Goal: Transaction & Acquisition: Obtain resource

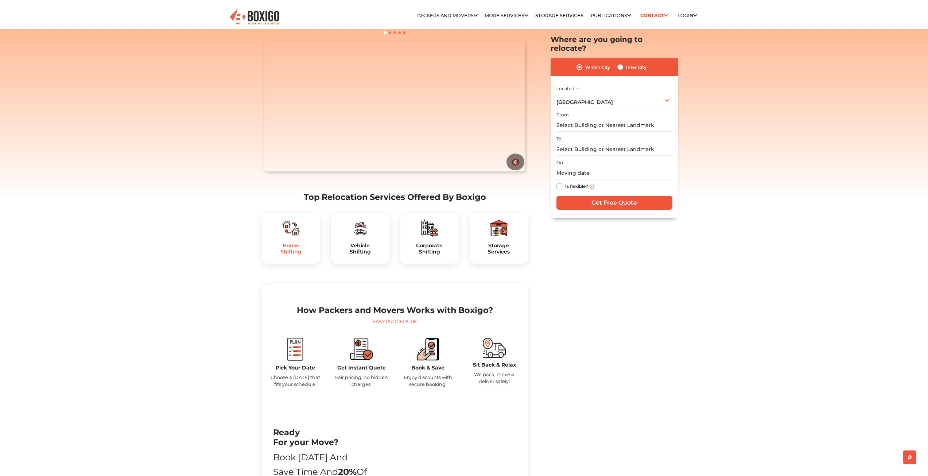
click at [290, 255] on h5 "House Shifting" at bounding box center [291, 248] width 47 height 12
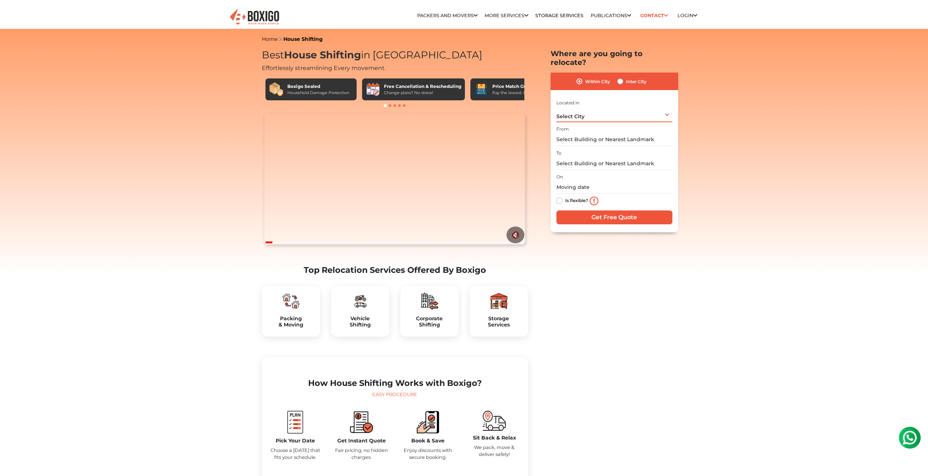
click at [599, 107] on div "Select City Select City Bangalore Bengaluru Bhopal Bhubaneswar Chennai Coimbato…" at bounding box center [614, 114] width 116 height 15
click at [592, 137] on li "Bangalore" at bounding box center [605, 144] width 99 height 15
click at [593, 133] on input "text" at bounding box center [614, 139] width 116 height 13
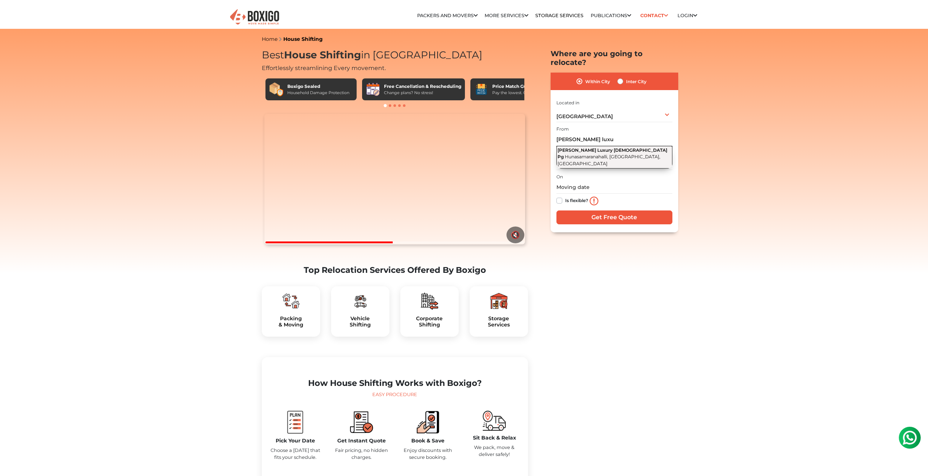
click at [621, 154] on span "Hunasamaranahalli, Bengaluru, Karnataka" at bounding box center [608, 160] width 103 height 12
type input "Supriya Luxury Ladies Pg, Hunasamaranahalli, Bengaluru, Karnataka"
click at [614, 148] on div "To" at bounding box center [614, 159] width 116 height 22
click at [620, 157] on input "text" at bounding box center [614, 163] width 116 height 13
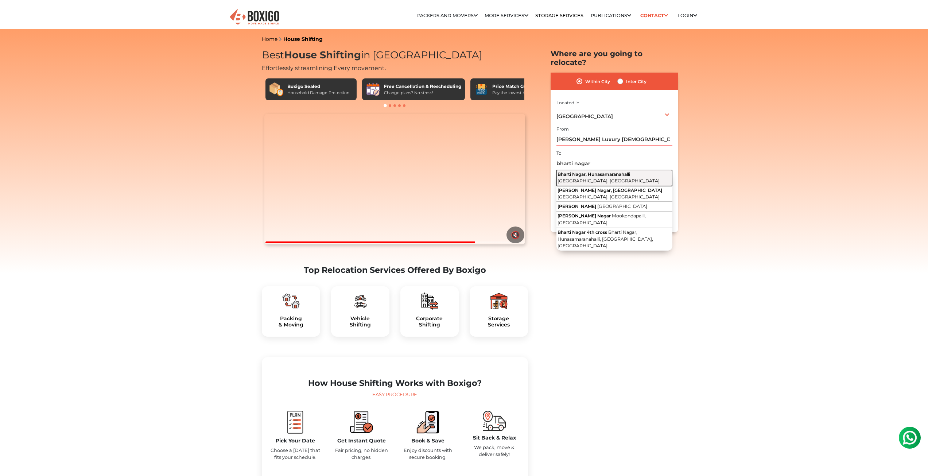
click at [597, 170] on button "Bharti Nagar, Hunasamaranahalli Bengaluru, Karnataka" at bounding box center [614, 178] width 116 height 16
type input "Bharti Nagar, Hunasamaranahalli, Bengaluru, Karnataka"
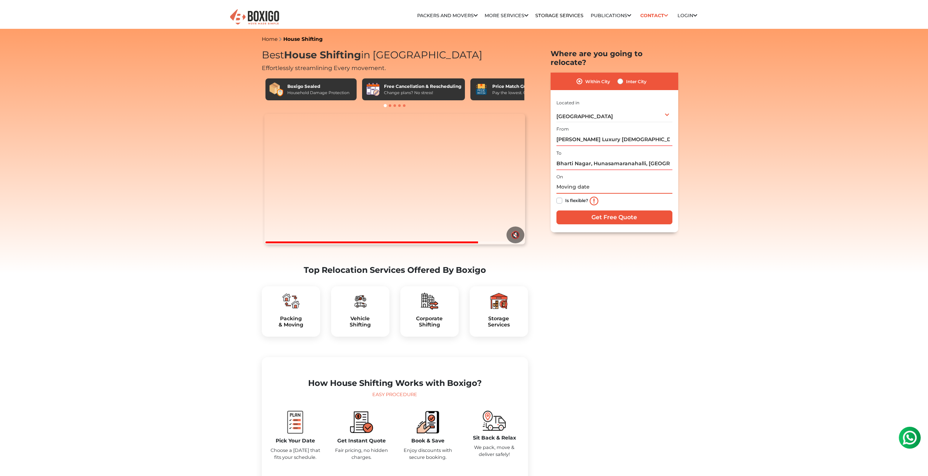
click at [600, 181] on input "text" at bounding box center [614, 187] width 116 height 13
click at [612, 266] on td "28" at bounding box center [610, 272] width 12 height 12
type input "08/28/2025 12:00 AM"
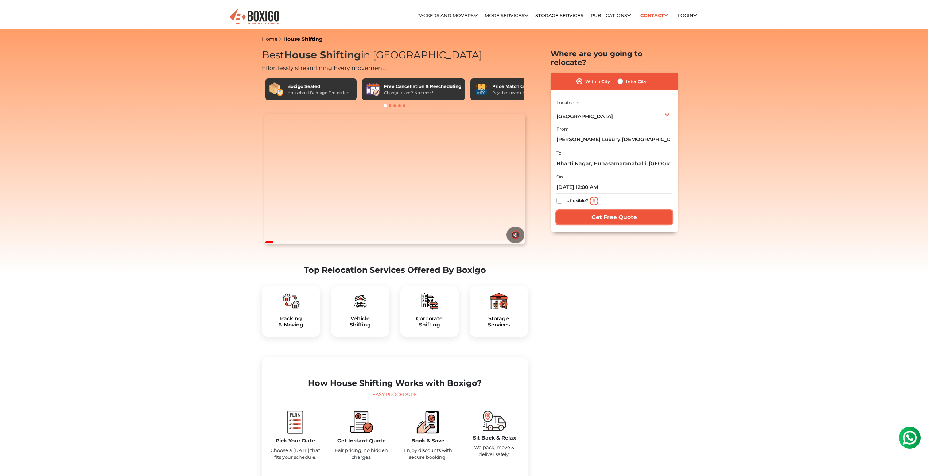
click at [598, 210] on input "Get Free Quote" at bounding box center [614, 217] width 116 height 14
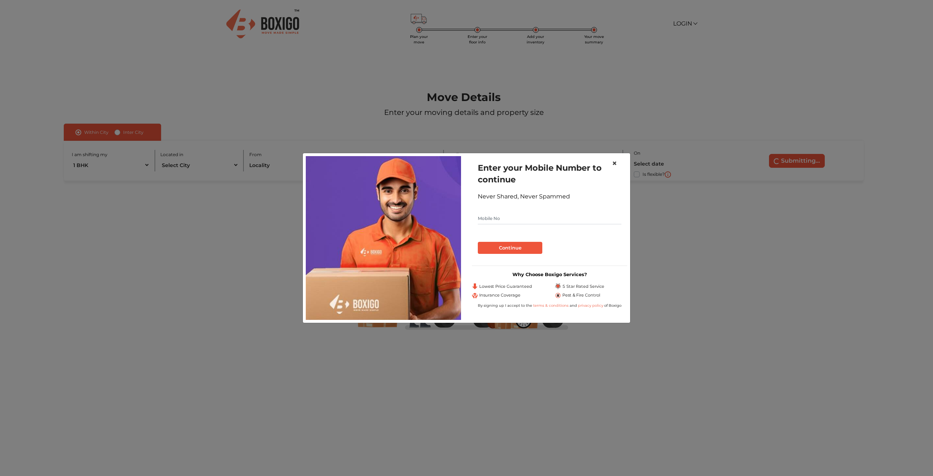
click at [620, 160] on button "×" at bounding box center [614, 163] width 17 height 20
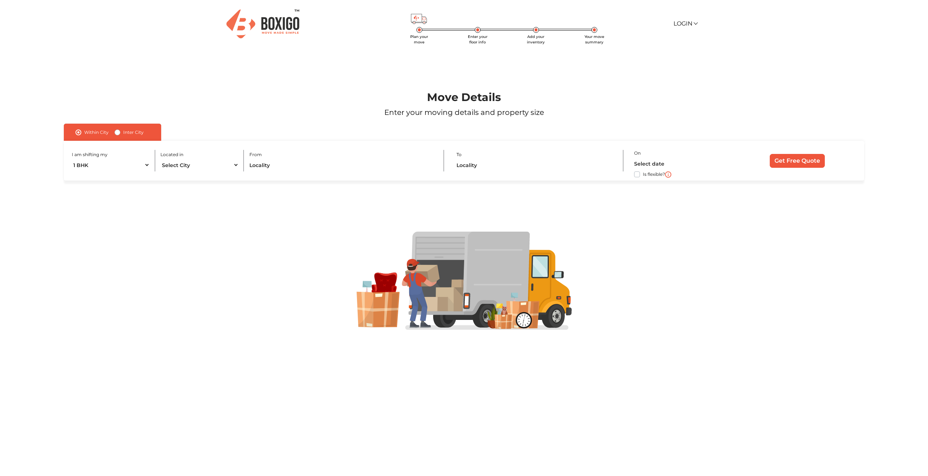
click at [335, 174] on div "I am shifting my 1 BHK 2 BHK 3 BHK 3 + BHK FEW ITEMS Located in Select City Ban…" at bounding box center [464, 161] width 800 height 40
click at [180, 163] on select "Select City Bangalore Bengaluru Bhopal Bhubaneswar Chennai Coimbatore Cuttack D…" at bounding box center [199, 165] width 78 height 13
select select "Bangalore"
click at [160, 159] on select "Select City Bangalore Bengaluru Bhopal Bhubaneswar Chennai Coimbatore Cuttack D…" at bounding box center [199, 165] width 78 height 13
click at [292, 167] on input "text" at bounding box center [341, 165] width 184 height 13
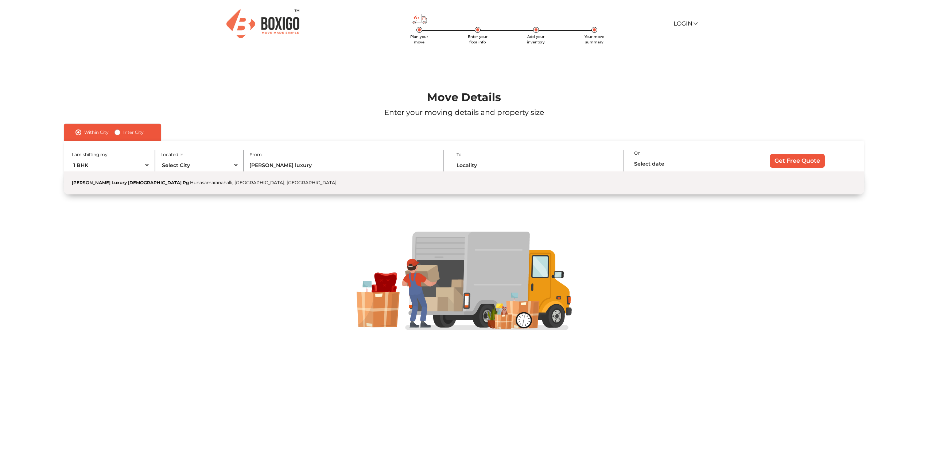
click at [269, 178] on button "Supriya Luxury Ladies Pg Hunasamaranahalli, Bengaluru, Karnataka" at bounding box center [464, 182] width 800 height 23
type input "Supriya Luxury Ladies Pg, Hunasamaranahalli, Bengaluru, Karnataka"
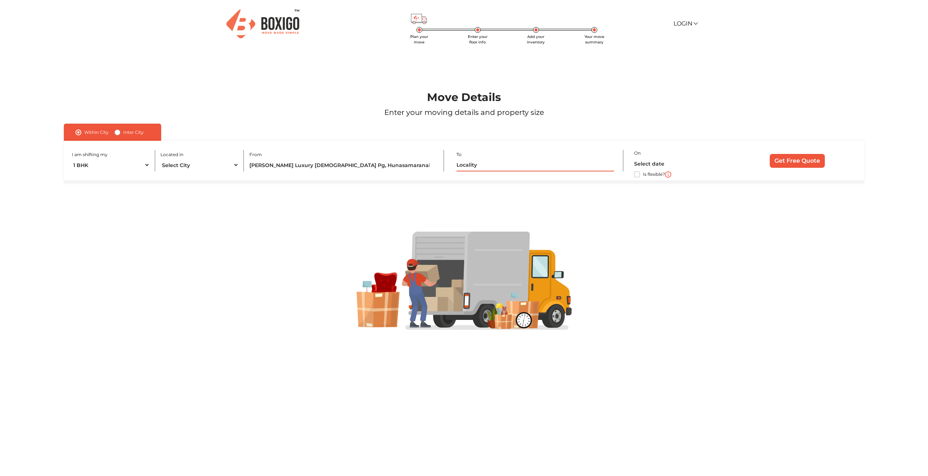
click at [502, 170] on input "text" at bounding box center [534, 165] width 157 height 13
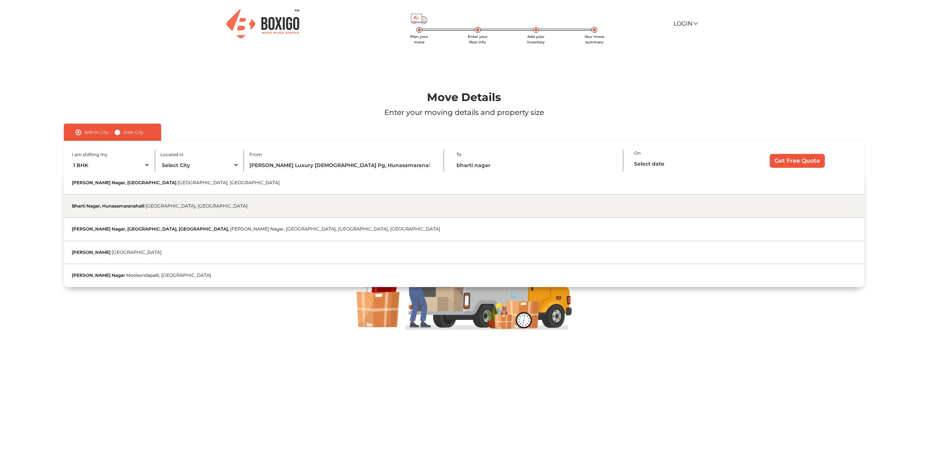
click at [175, 200] on button "Bharti Nagar, Hunasamaranahalli Bengaluru, Karnataka" at bounding box center [464, 206] width 800 height 23
type input "Bharti Nagar, Hunasamaranahalli, Bengaluru, Karnataka"
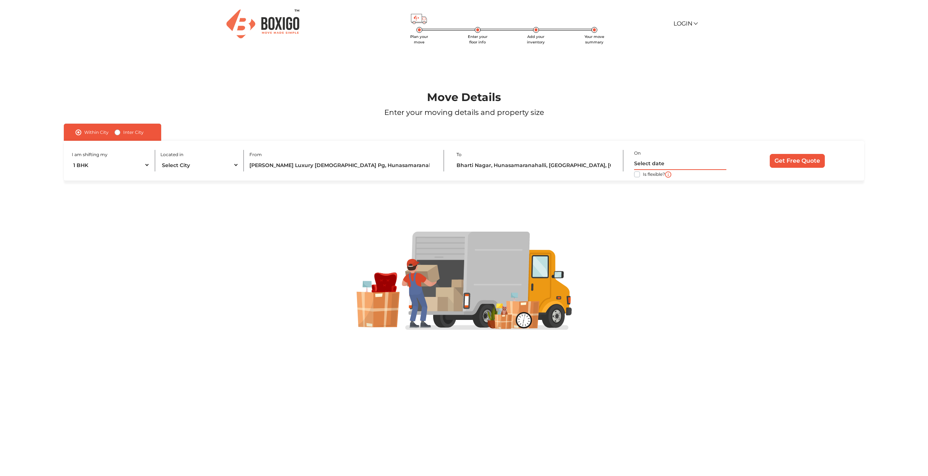
click at [674, 161] on input "text" at bounding box center [680, 163] width 92 height 13
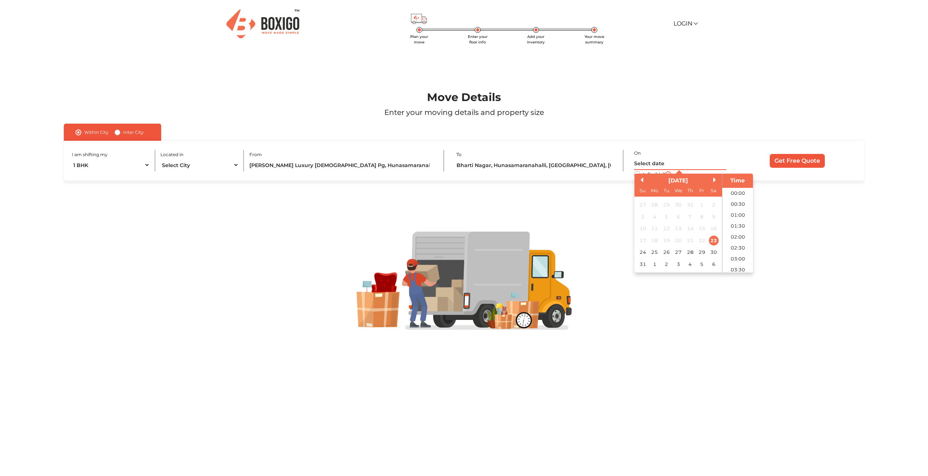
scroll to position [237, 0]
click at [690, 253] on div "28" at bounding box center [690, 252] width 10 height 10
click at [690, 251] on div "28" at bounding box center [690, 252] width 10 height 10
click at [690, 252] on div "28" at bounding box center [690, 252] width 10 height 10
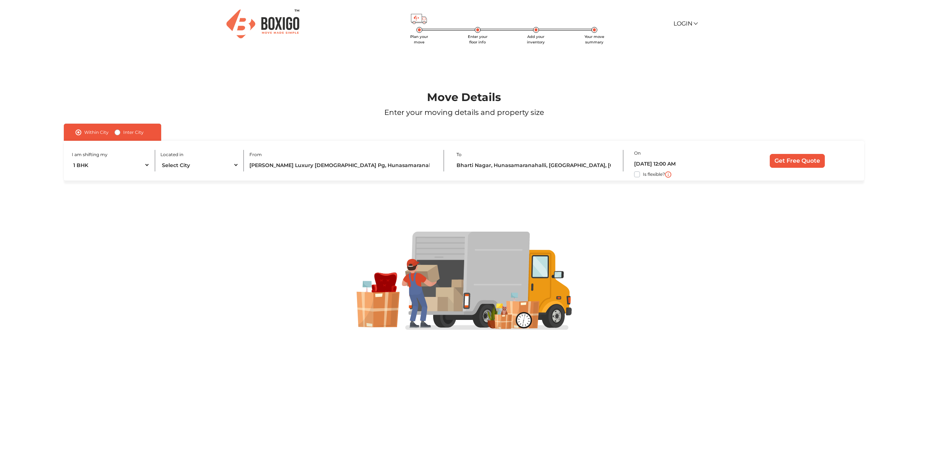
click at [689, 321] on div at bounding box center [463, 280] width 853 height 98
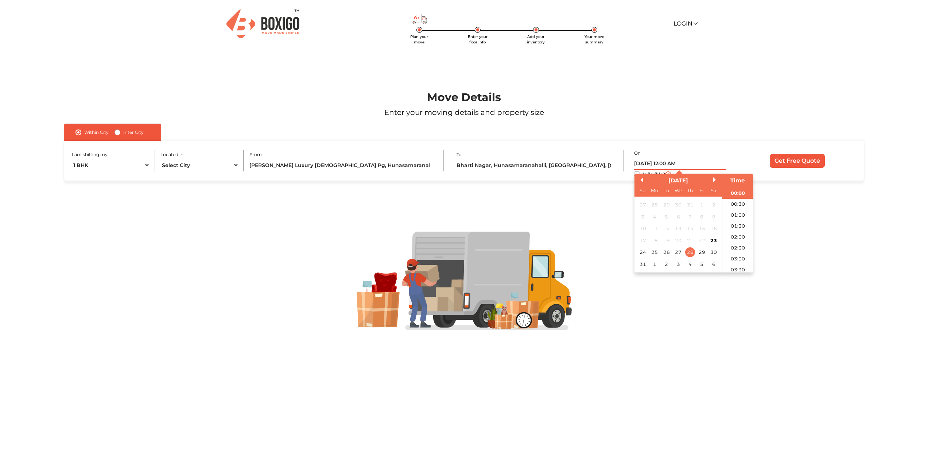
click at [679, 164] on input "28/08/2025 12:00 AM" at bounding box center [680, 163] width 92 height 13
click at [735, 211] on li "14:00" at bounding box center [737, 207] width 31 height 11
type input "28/08/2025 2:00 PM"
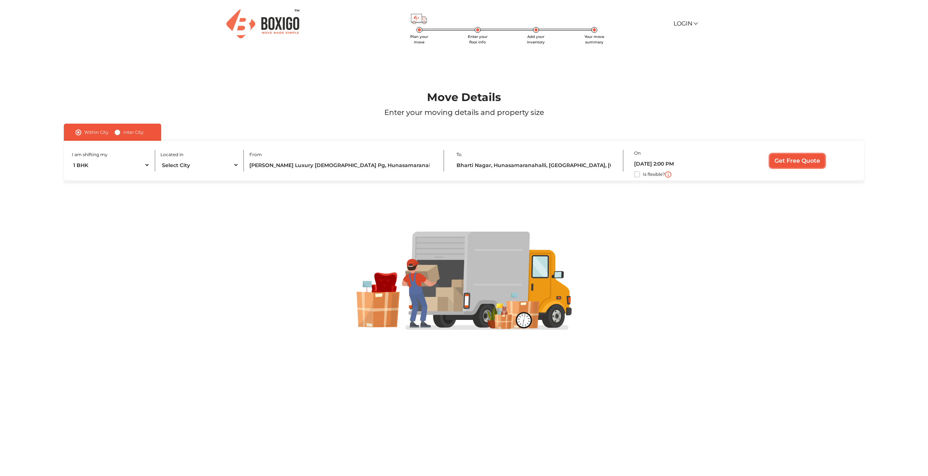
click at [793, 163] on input "Get Free Quote" at bounding box center [796, 161] width 55 height 14
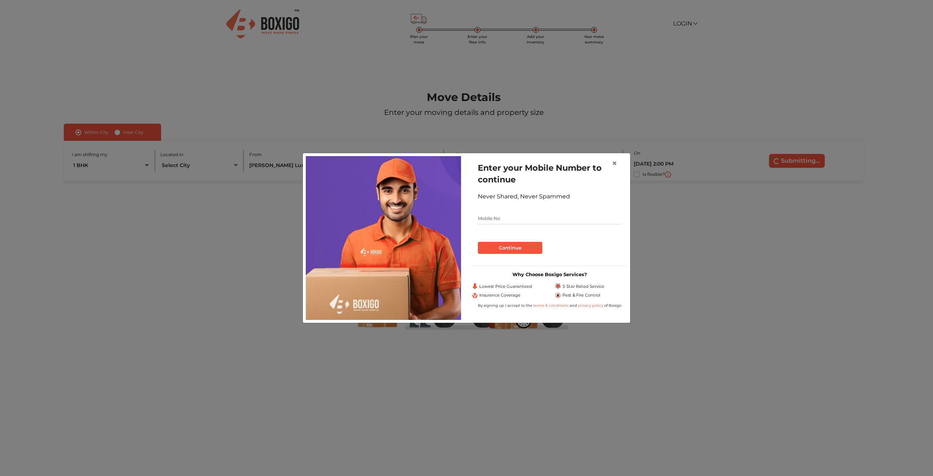
click at [535, 218] on input "text" at bounding box center [550, 219] width 144 height 12
type input "9587931424"
click at [492, 253] on button "Continue" at bounding box center [510, 248] width 65 height 12
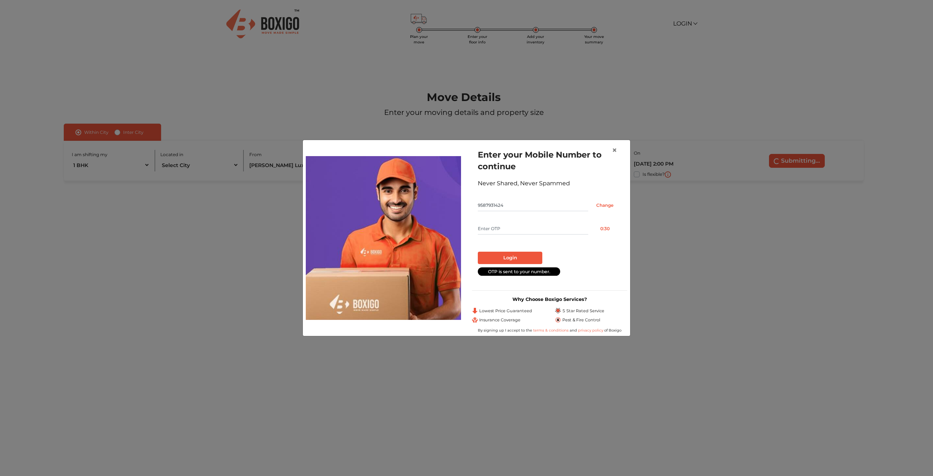
click at [499, 227] on input "text" at bounding box center [533, 229] width 110 height 12
click at [510, 228] on input "text" at bounding box center [533, 229] width 110 height 12
type input "7826"
click at [519, 257] on button "Login" at bounding box center [510, 258] width 65 height 12
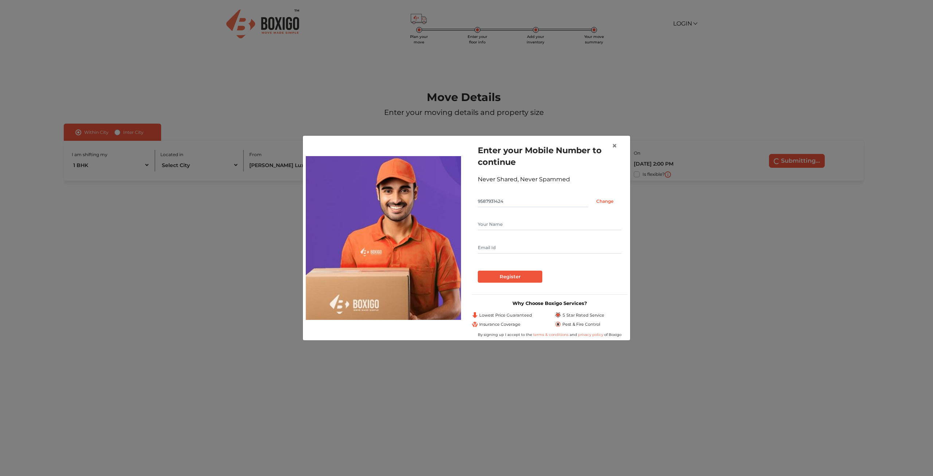
click at [501, 229] on input "text" at bounding box center [550, 224] width 144 height 12
type input "Vinay Pratap Singh Inda"
type input "vsinghinda@gmail.com"
click at [517, 277] on input "Register" at bounding box center [510, 276] width 65 height 12
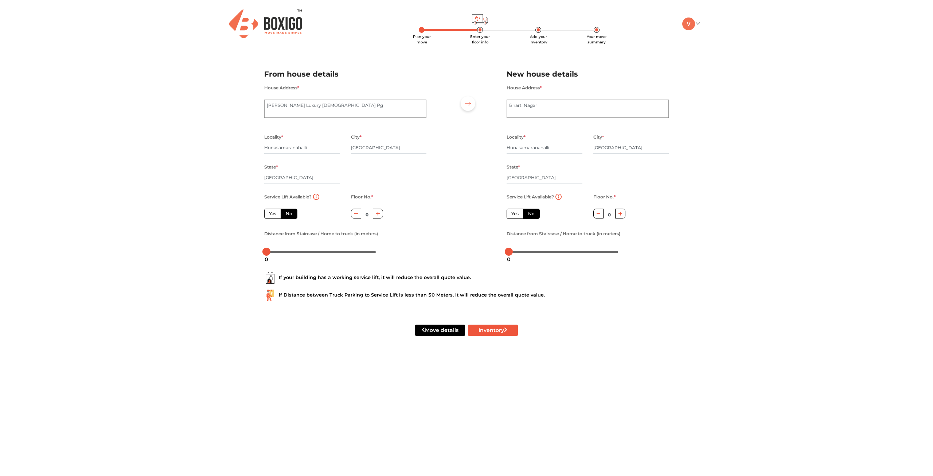
click at [270, 215] on label "Yes" at bounding box center [272, 214] width 17 height 10
click at [270, 215] on input "Yes" at bounding box center [271, 212] width 5 height 5
radio input "true"
click at [517, 220] on div "Service Lift Available? Yes No" at bounding box center [544, 210] width 87 height 37
click at [517, 214] on label "Yes" at bounding box center [515, 214] width 17 height 10
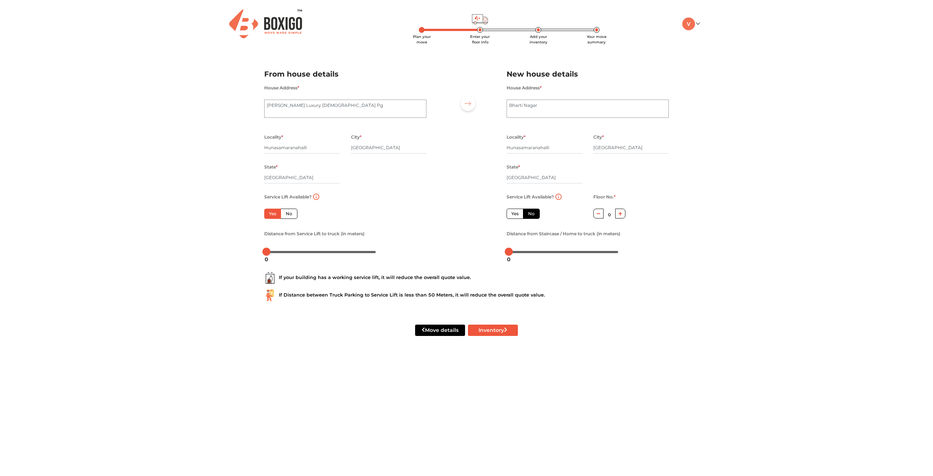
click at [516, 214] on input "Yes" at bounding box center [513, 212] width 5 height 5
radio input "false"
click at [486, 331] on button "Inventory" at bounding box center [493, 329] width 50 height 11
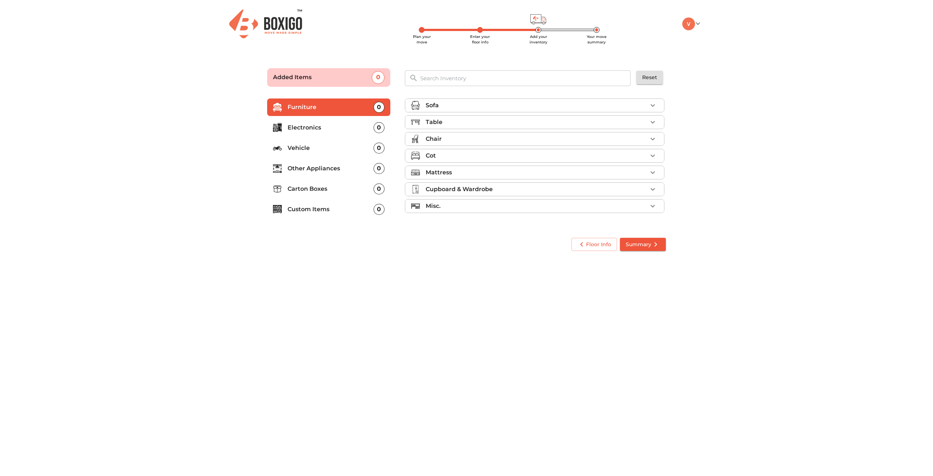
click at [331, 190] on p "Carton Boxes" at bounding box center [331, 188] width 86 height 9
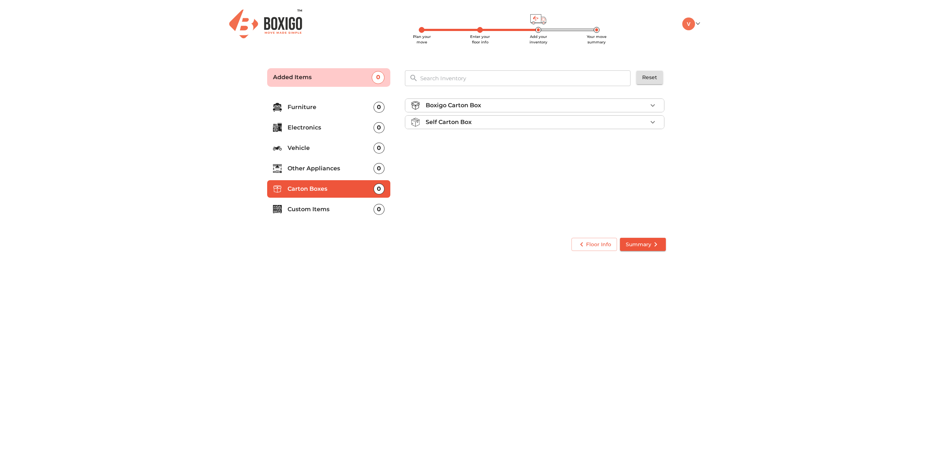
click at [327, 208] on p "Custom Items" at bounding box center [331, 209] width 86 height 9
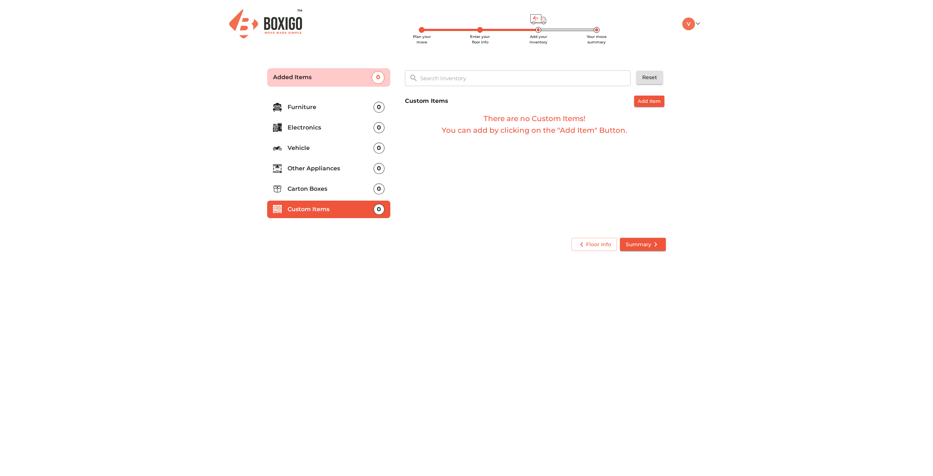
click at [333, 190] on p "Carton Boxes" at bounding box center [331, 188] width 86 height 9
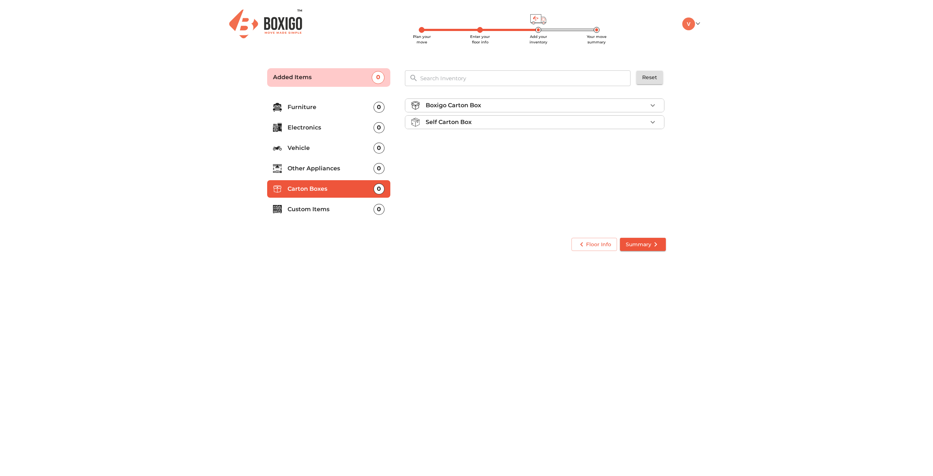
click at [546, 112] on li "Boxigo Carton Box" at bounding box center [534, 105] width 259 height 13
click at [567, 151] on ul "Boxigo Carton Box Boxigo Carton Box (2ft x 1.3ft x 1.3ft) Add Self Carton Box" at bounding box center [535, 126] width 260 height 60
click at [552, 145] on div "Self Carton Box" at bounding box center [537, 143] width 222 height 9
click at [513, 105] on div "Boxigo Carton Box" at bounding box center [537, 105] width 222 height 9
click at [498, 138] on li "Self Carton Box" at bounding box center [534, 142] width 259 height 13
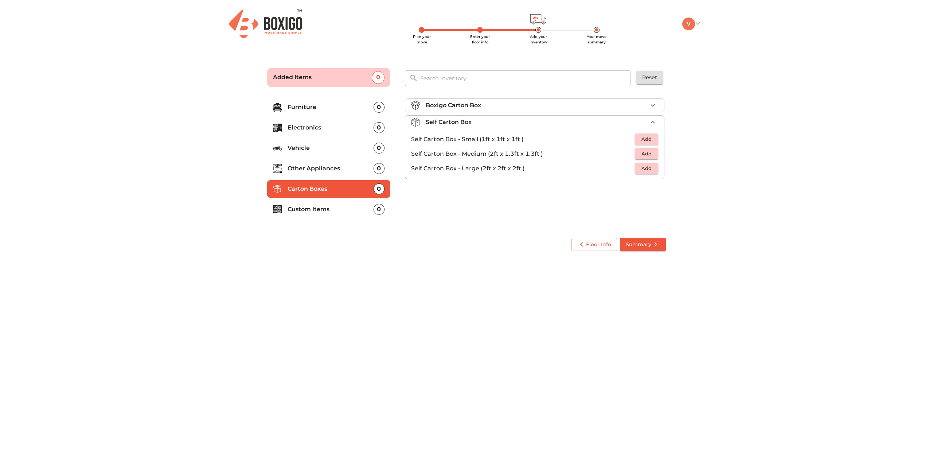
click at [647, 170] on span "Add" at bounding box center [647, 168] width 16 height 8
click at [652, 170] on icon "button" at bounding box center [652, 168] width 5 height 5
click at [311, 168] on p "Other Appliances" at bounding box center [331, 168] width 86 height 9
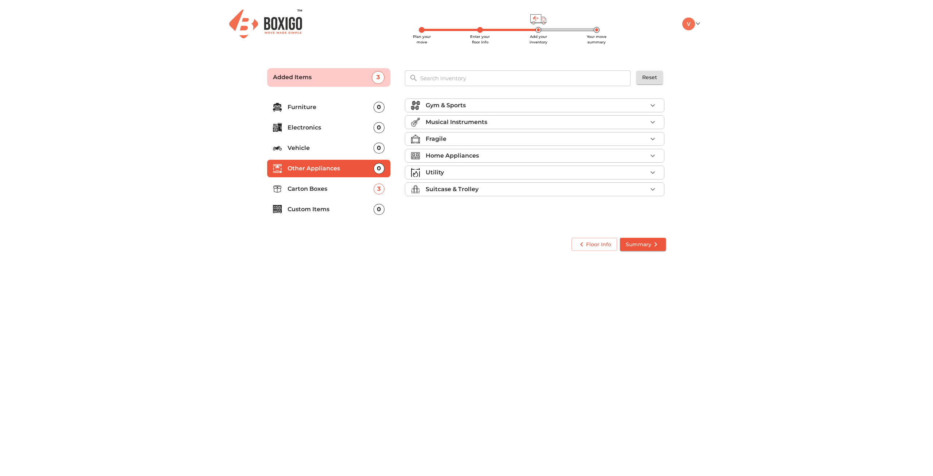
click at [470, 186] on p "Suitcase & Trolley" at bounding box center [452, 189] width 53 height 9
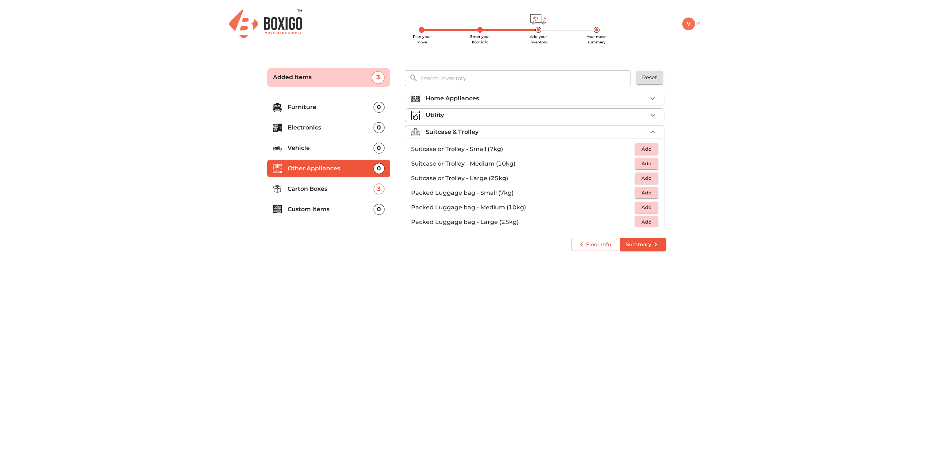
scroll to position [83, 0]
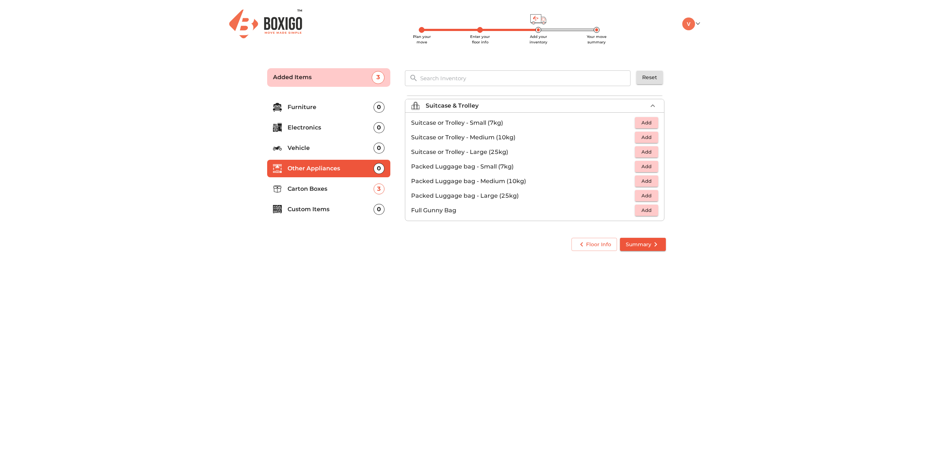
click at [648, 198] on span "Add" at bounding box center [647, 195] width 16 height 8
click at [646, 179] on span "Add" at bounding box center [647, 181] width 16 height 8
click at [646, 164] on span "Add" at bounding box center [647, 166] width 16 height 8
click at [312, 196] on li "Carton Boxes 3" at bounding box center [328, 188] width 123 height 17
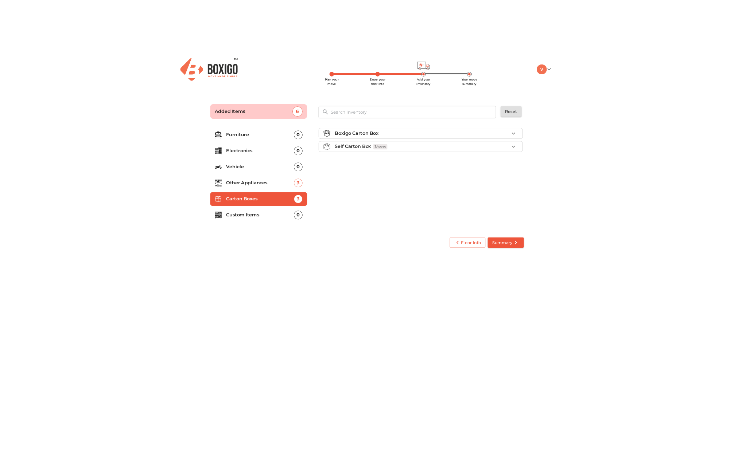
scroll to position [0, 0]
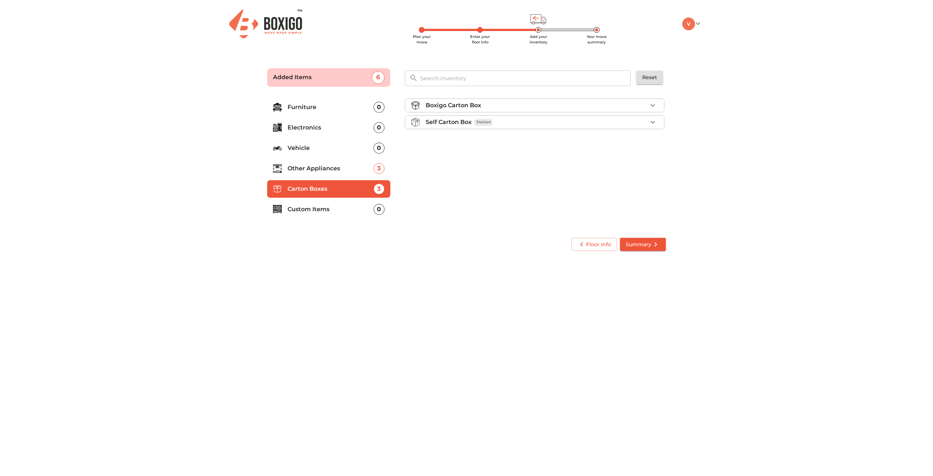
click at [446, 120] on p "Self Carton Box" at bounding box center [449, 122] width 46 height 9
click at [475, 105] on p "Boxigo Carton Box" at bounding box center [453, 105] width 55 height 9
click at [473, 142] on div "Self Carton Box 3 Added" at bounding box center [537, 143] width 222 height 9
click at [633, 169] on icon "button" at bounding box center [630, 168] width 9 height 9
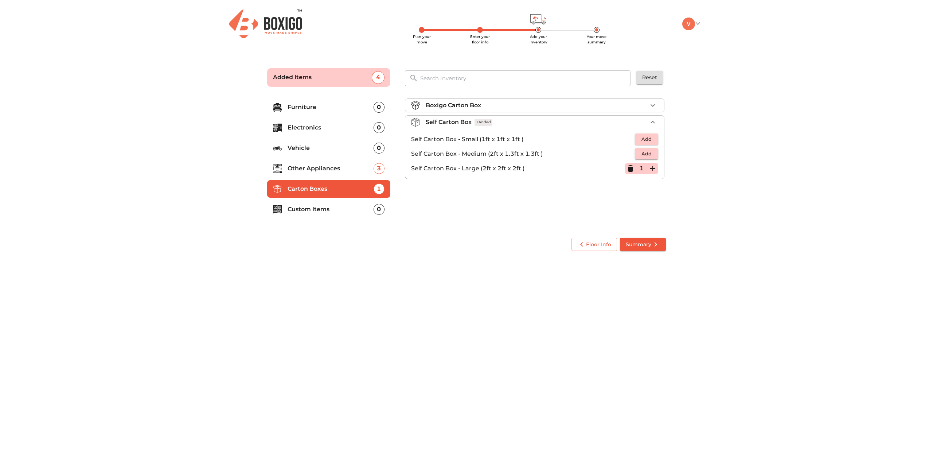
click at [633, 169] on icon "button" at bounding box center [630, 168] width 9 height 9
click at [619, 108] on div "Boxigo Carton Box" at bounding box center [537, 105] width 222 height 9
click at [654, 120] on span "Add" at bounding box center [647, 122] width 16 height 8
click at [654, 120] on icon "button" at bounding box center [652, 122] width 9 height 9
click at [654, 124] on icon "button" at bounding box center [652, 122] width 9 height 9
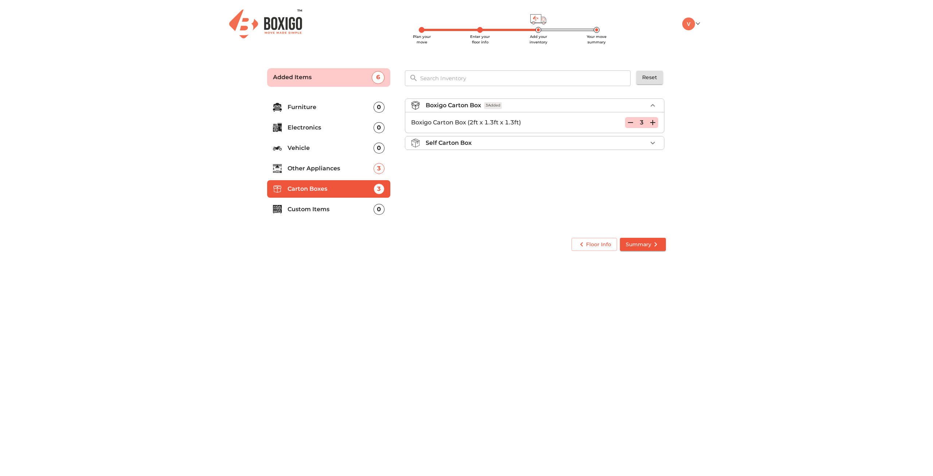
click at [635, 242] on span "Summary" at bounding box center [643, 244] width 34 height 9
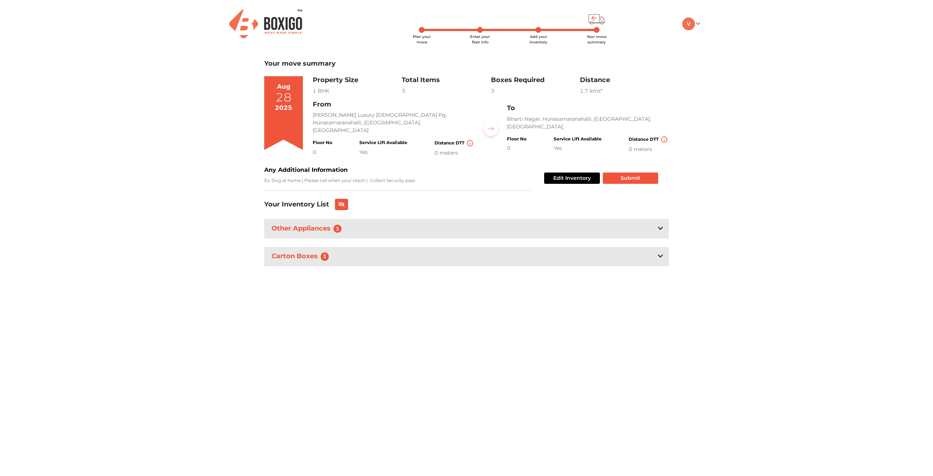
click at [394, 226] on div "Other Appliances 3" at bounding box center [466, 228] width 405 height 19
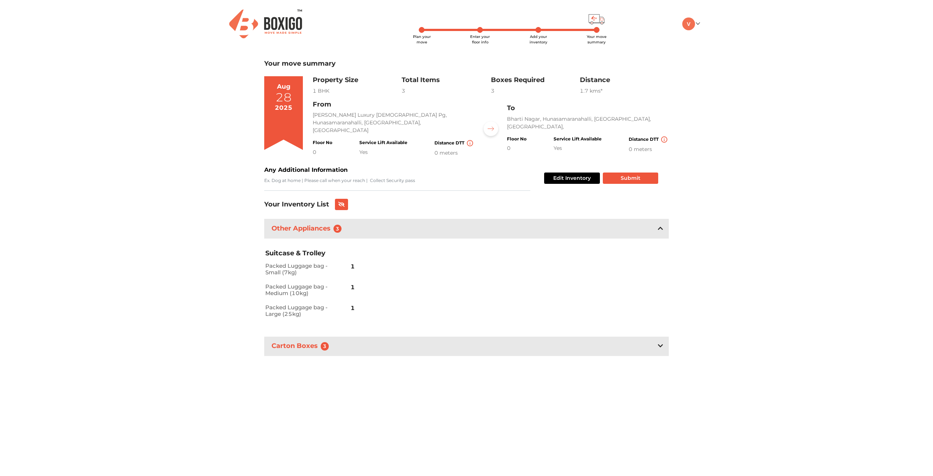
click at [371, 347] on div "Carton Boxes 3" at bounding box center [466, 345] width 405 height 19
click at [627, 176] on button "Submit" at bounding box center [630, 177] width 55 height 11
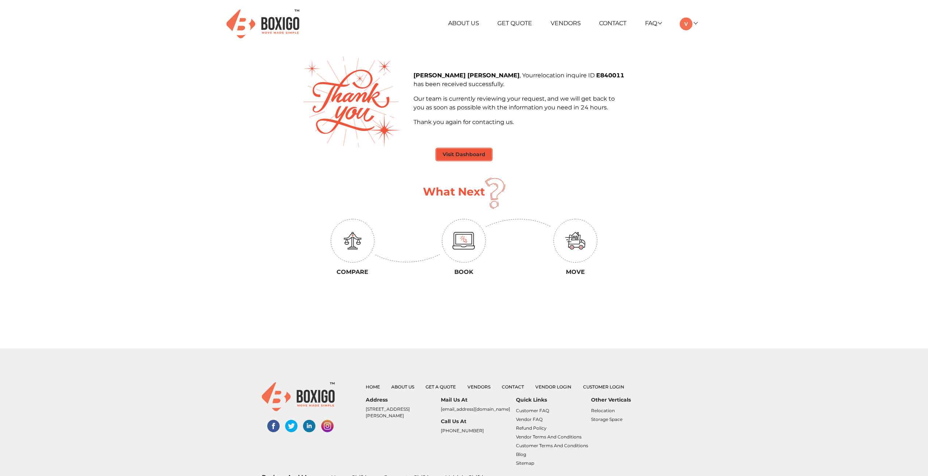
click at [472, 156] on button "Visit Dashboard" at bounding box center [463, 154] width 55 height 11
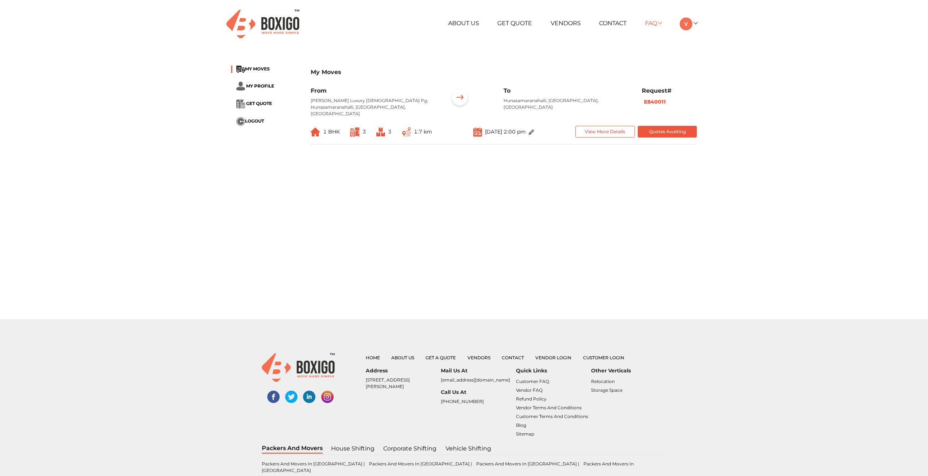
click at [648, 23] on link "FAQ" at bounding box center [653, 23] width 16 height 7
click at [786, 104] on div "My Moves MY MOVES MY PROFILE GET QUOTE LOGOUT My Moves From Supriya Luxury Ladi…" at bounding box center [464, 108] width 928 height 103
click at [259, 106] on li "GET QUOTE" at bounding box center [265, 104] width 69 height 9
click at [252, 100] on li "GET QUOTE" at bounding box center [265, 104] width 69 height 9
click at [254, 101] on span "GET QUOTE" at bounding box center [259, 103] width 26 height 5
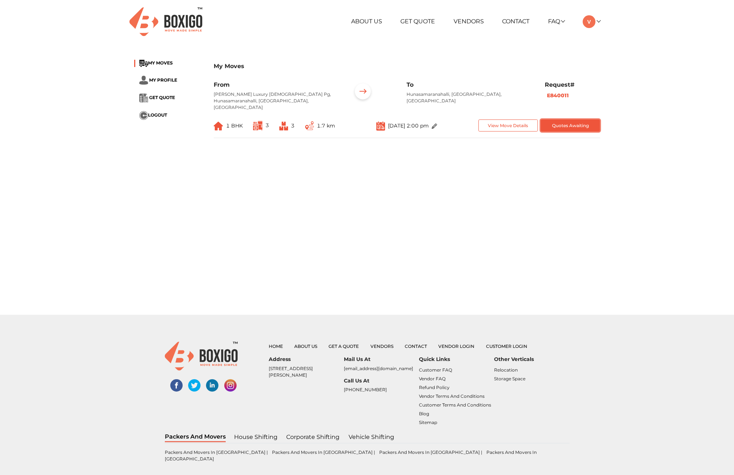
click at [560, 120] on button "Quotes Awaiting" at bounding box center [570, 126] width 59 height 12
